Goal: Task Accomplishment & Management: Use online tool/utility

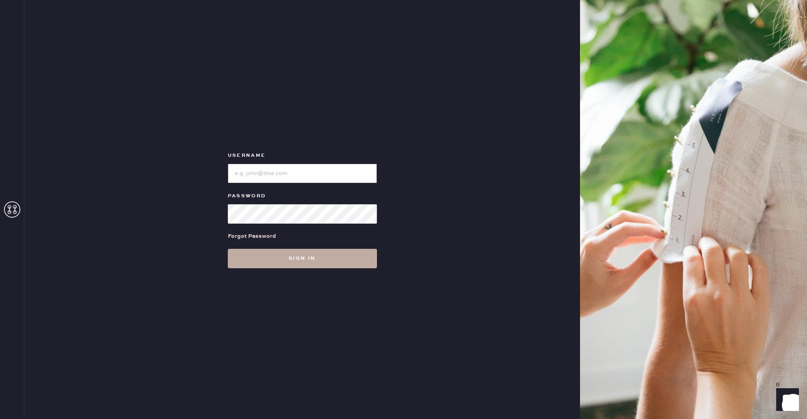
type input "reformationbeverlyhills"
click at [321, 255] on button "Sign in" at bounding box center [302, 258] width 149 height 19
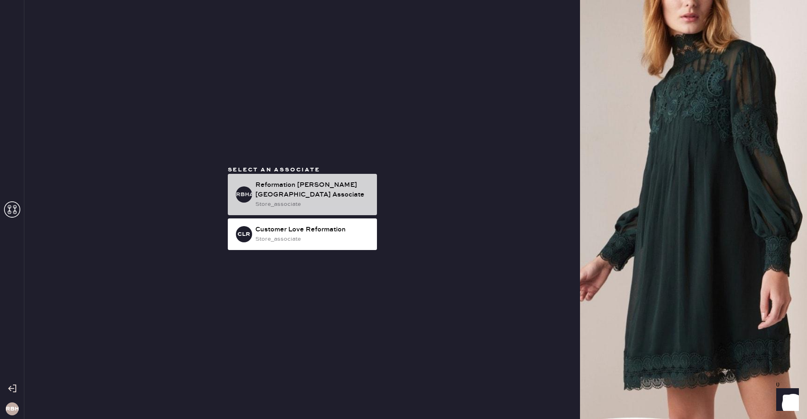
click at [317, 194] on div "Reformation [PERSON_NAME][GEOGRAPHIC_DATA] Associate" at bounding box center [312, 189] width 115 height 19
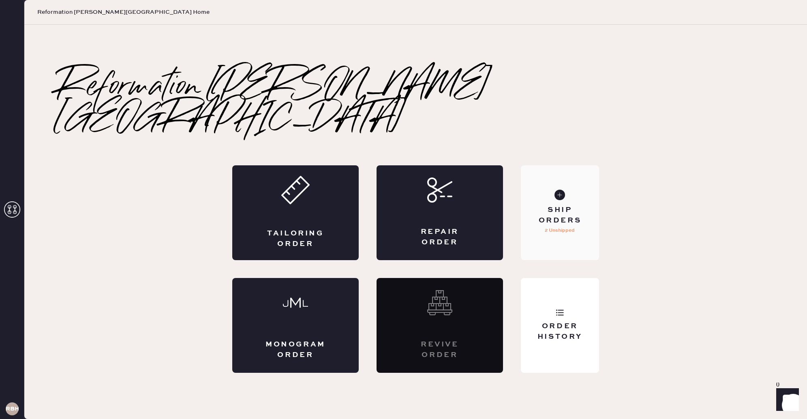
click at [558, 205] on div "Ship Orders" at bounding box center [559, 215] width 65 height 20
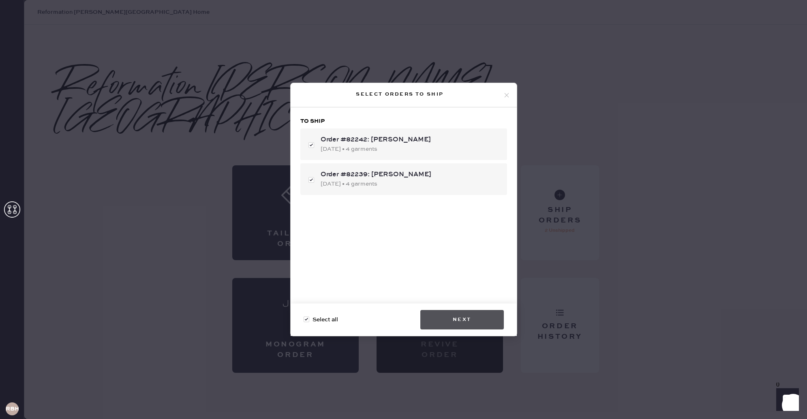
click at [449, 319] on button "Next" at bounding box center [461, 319] width 83 height 19
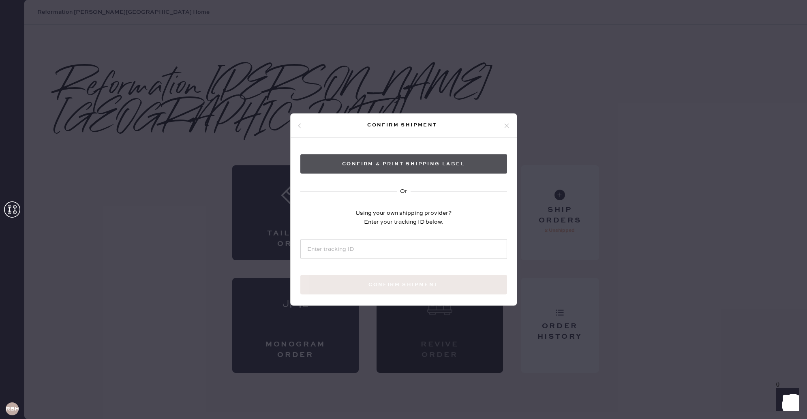
click at [412, 163] on button "Confirm & Print shipping label" at bounding box center [403, 163] width 207 height 19
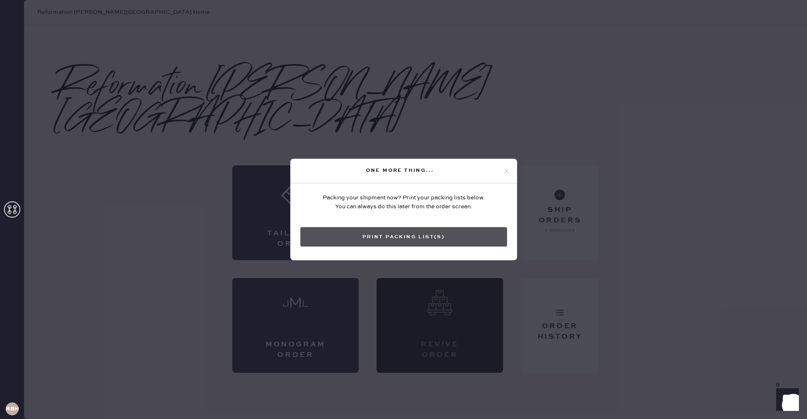
click at [400, 234] on button "Print Packing List(s)" at bounding box center [403, 236] width 207 height 19
